Goal: Task Accomplishment & Management: Complete application form

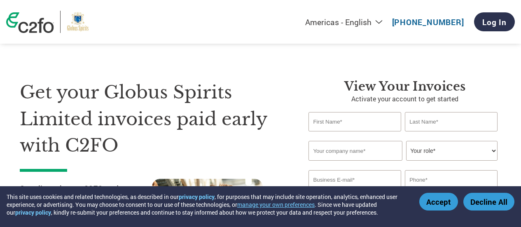
select select "en-[GEOGRAPHIC_DATA]"
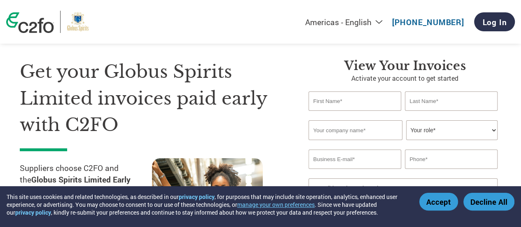
click at [338, 99] on input "text" at bounding box center [354, 100] width 92 height 19
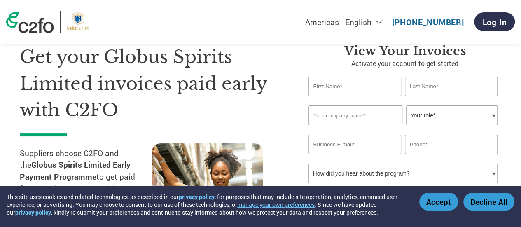
scroll to position [36, 0]
type input "[PERSON_NAME]"
type input "Aggarwal"
type input "KAH Packaging Pvt Ltd"
click at [442, 112] on select "Your role* CFO Controller Credit Manager Finance Director Treasurer CEO Preside…" at bounding box center [451, 115] width 91 height 20
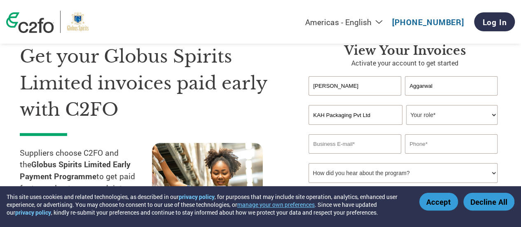
select select "OTHER"
click at [406, 105] on select "Your role* CFO Controller Credit Manager Finance Director Treasurer CEO Preside…" at bounding box center [451, 115] width 91 height 20
click at [345, 144] on input "email" at bounding box center [354, 143] width 92 height 19
type input "kahpackaging@yahoo.com"
type input "9971009944"
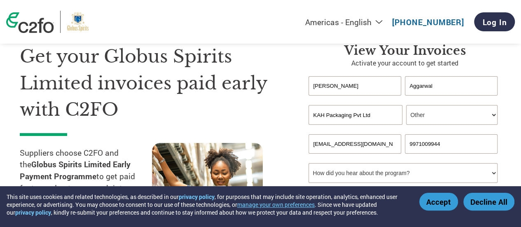
click at [479, 168] on select "How did you hear about the program? Received a letter Email Social Media Online…" at bounding box center [402, 173] width 189 height 20
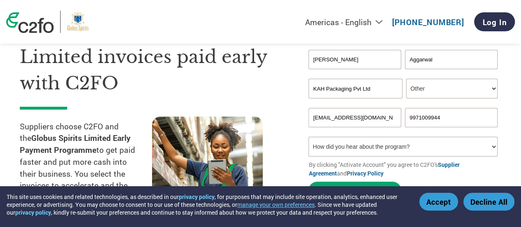
scroll to position [63, 0]
click at [491, 139] on select "How did you hear about the program? Received a letter Email Social Media Online…" at bounding box center [402, 146] width 189 height 20
select select "Email"
click at [308, 137] on select "How did you hear about the program? Received a letter Email Social Media Online…" at bounding box center [402, 146] width 189 height 20
click at [518, 125] on section "Get your Globus Spirits Limited invoices paid early with C2FO Suppliers choose …" at bounding box center [260, 112] width 521 height 284
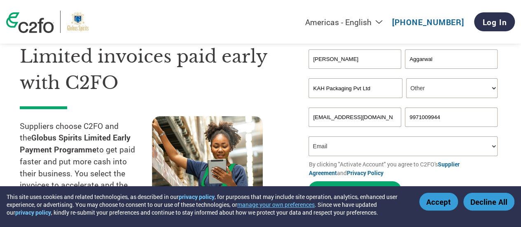
scroll to position [116, 0]
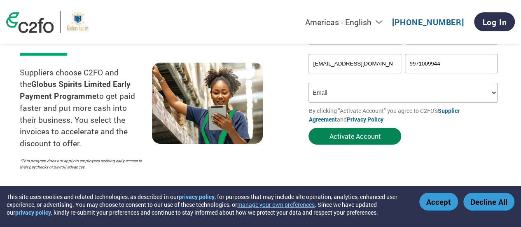
click at [347, 140] on button "Activate Account" at bounding box center [354, 136] width 93 height 17
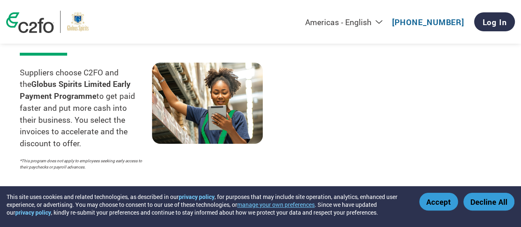
select select "en-[GEOGRAPHIC_DATA]"
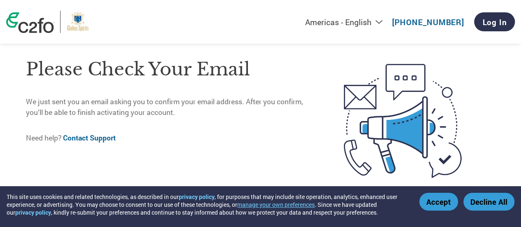
click at [440, 206] on button "Accept" at bounding box center [438, 202] width 39 height 18
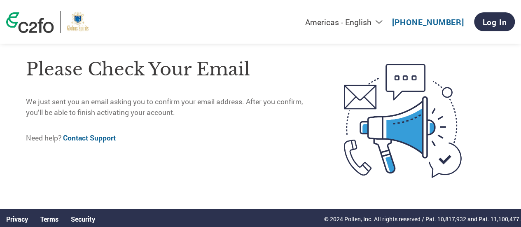
scroll to position [2, 0]
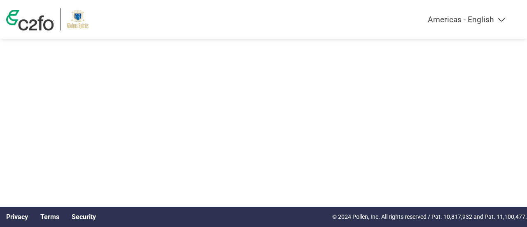
select select "en-[GEOGRAPHIC_DATA]"
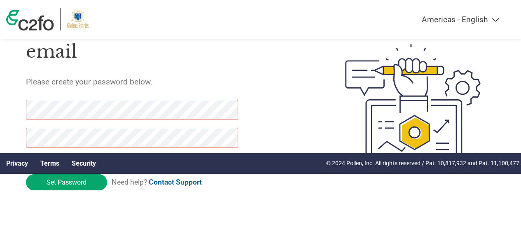
scroll to position [59, 0]
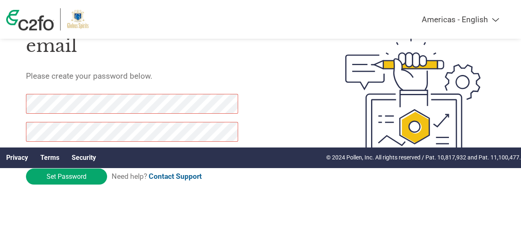
click at [202, 73] on h5 "Please create your password below." at bounding box center [166, 75] width 281 height 9
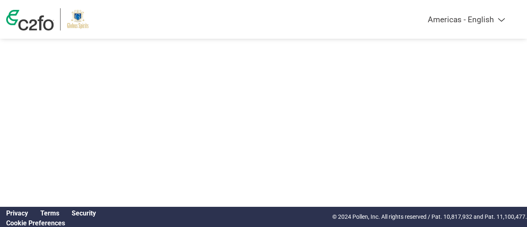
select select "en-[GEOGRAPHIC_DATA]"
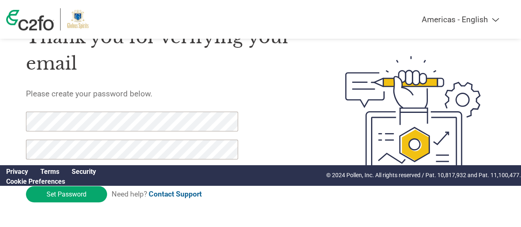
scroll to position [42, 0]
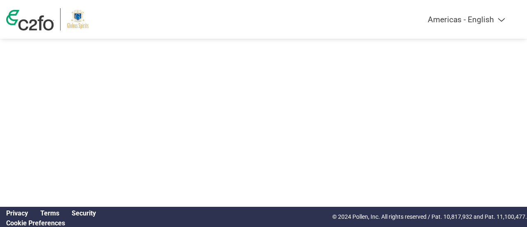
select select "en-[GEOGRAPHIC_DATA]"
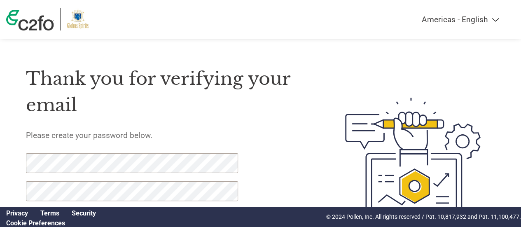
scroll to position [59, 0]
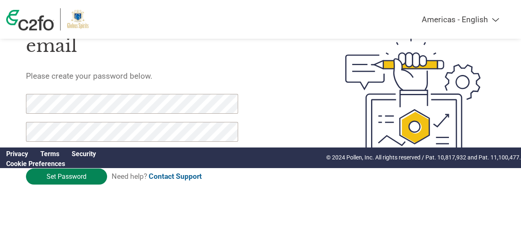
click at [57, 179] on input "Set Password" at bounding box center [66, 176] width 81 height 16
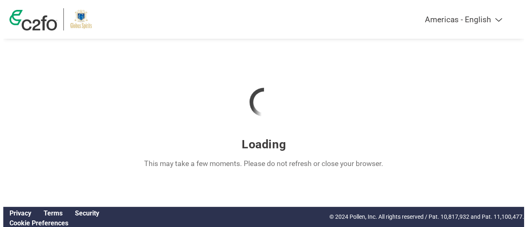
scroll to position [0, 0]
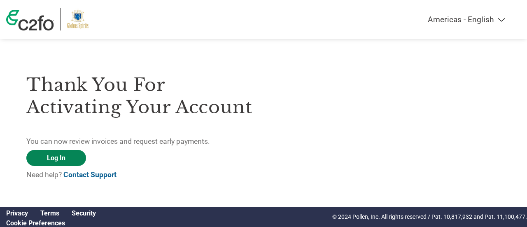
click at [73, 160] on link "Log In" at bounding box center [56, 158] width 60 height 16
